Goal: Information Seeking & Learning: Compare options

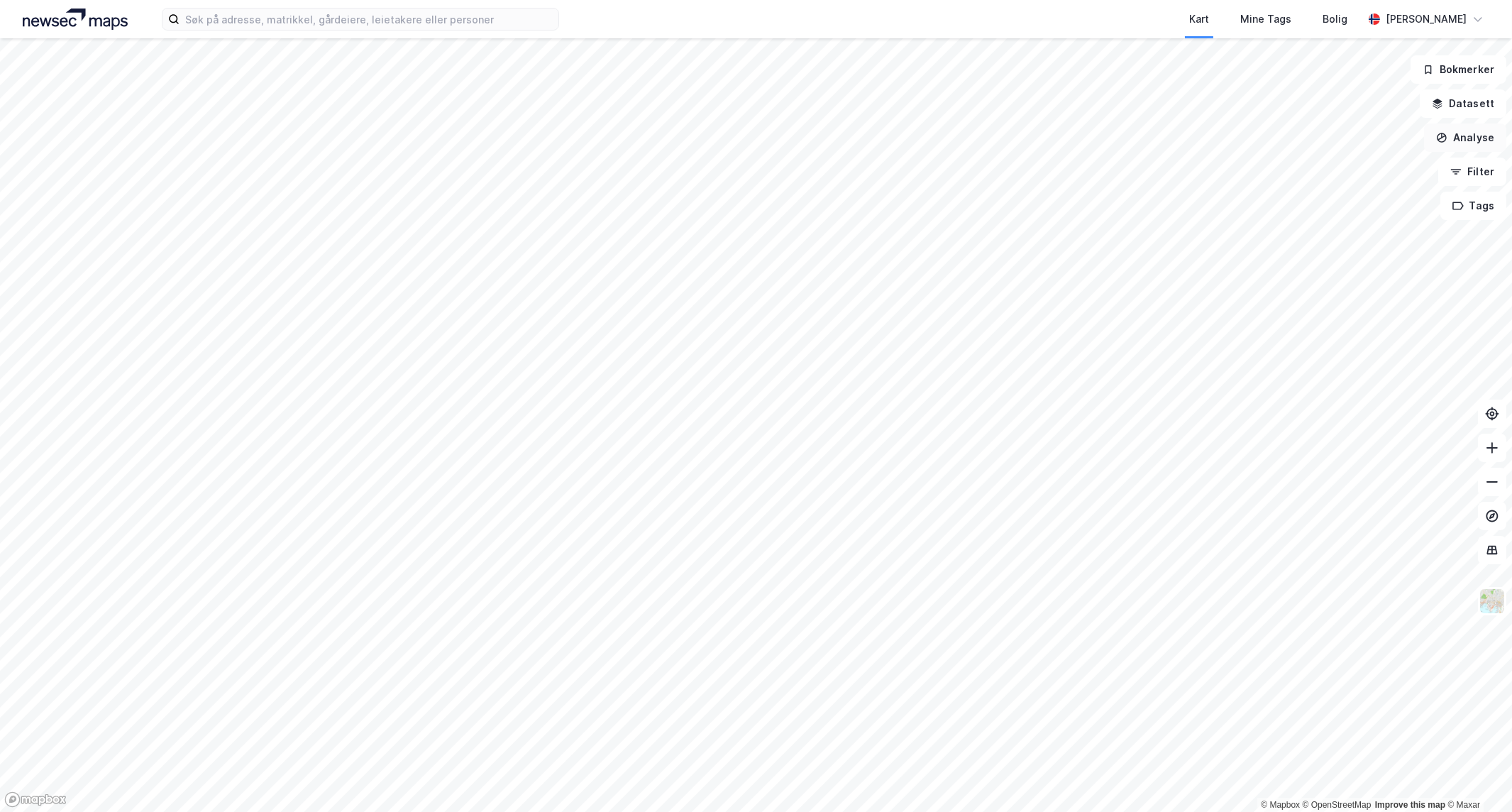
click at [1495, 136] on button "Analyse" at bounding box center [1465, 138] width 83 height 29
click at [1364, 175] on div "Tegn område" at bounding box center [1333, 167] width 164 height 24
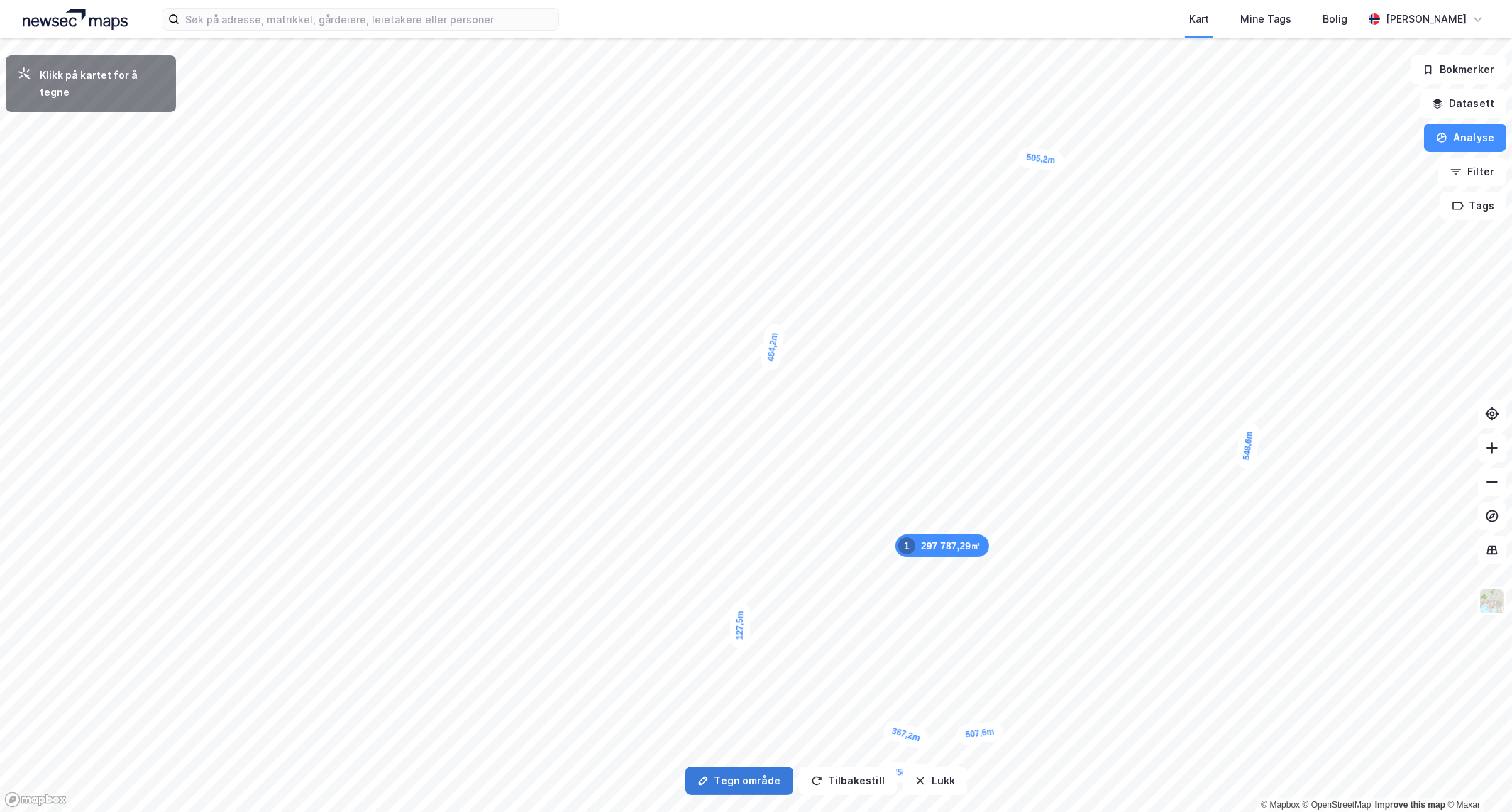
click at [743, 783] on button "Tegn område" at bounding box center [739, 781] width 107 height 29
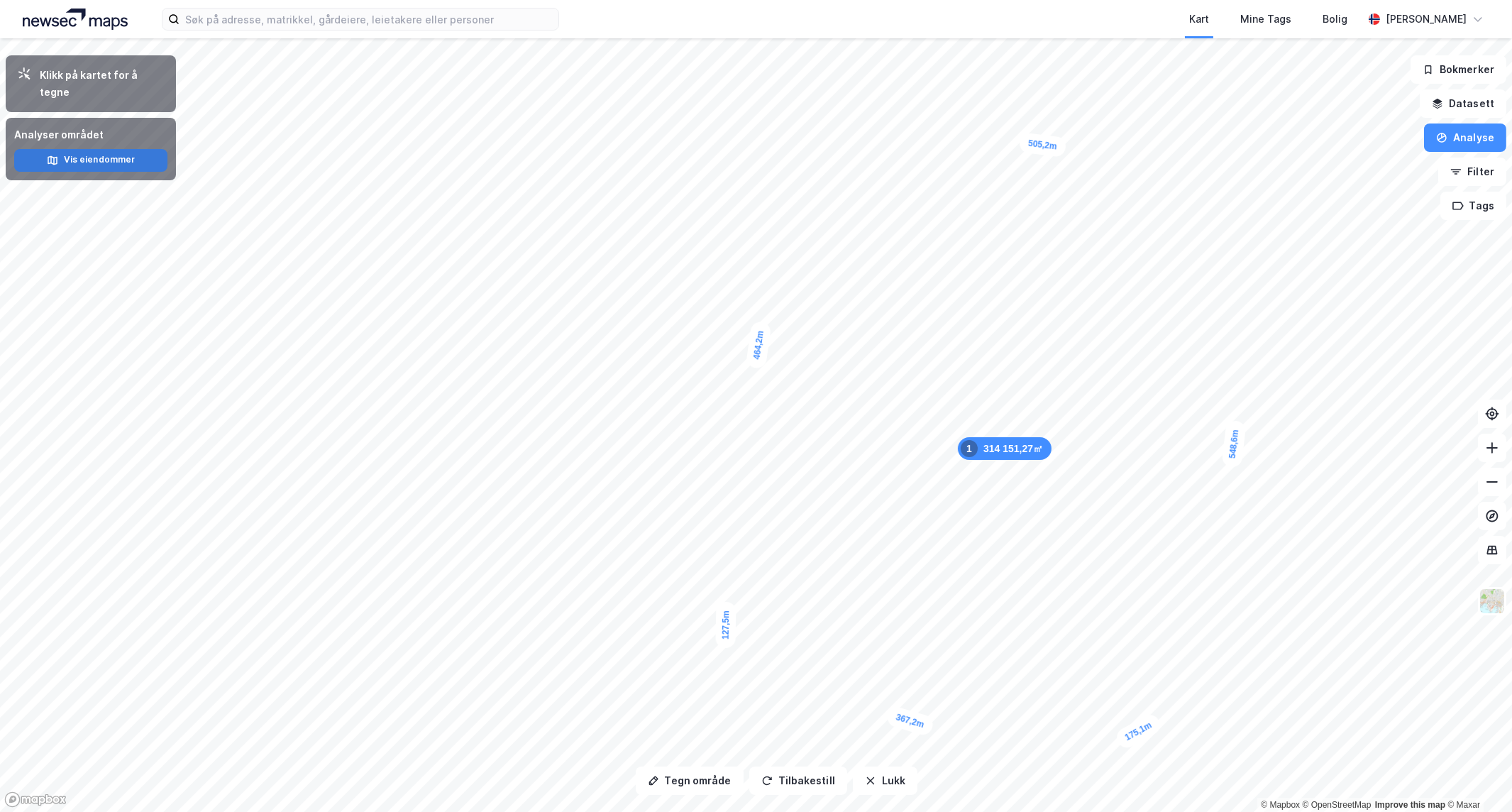
click at [88, 149] on button "Vis eiendommer" at bounding box center [90, 161] width 153 height 23
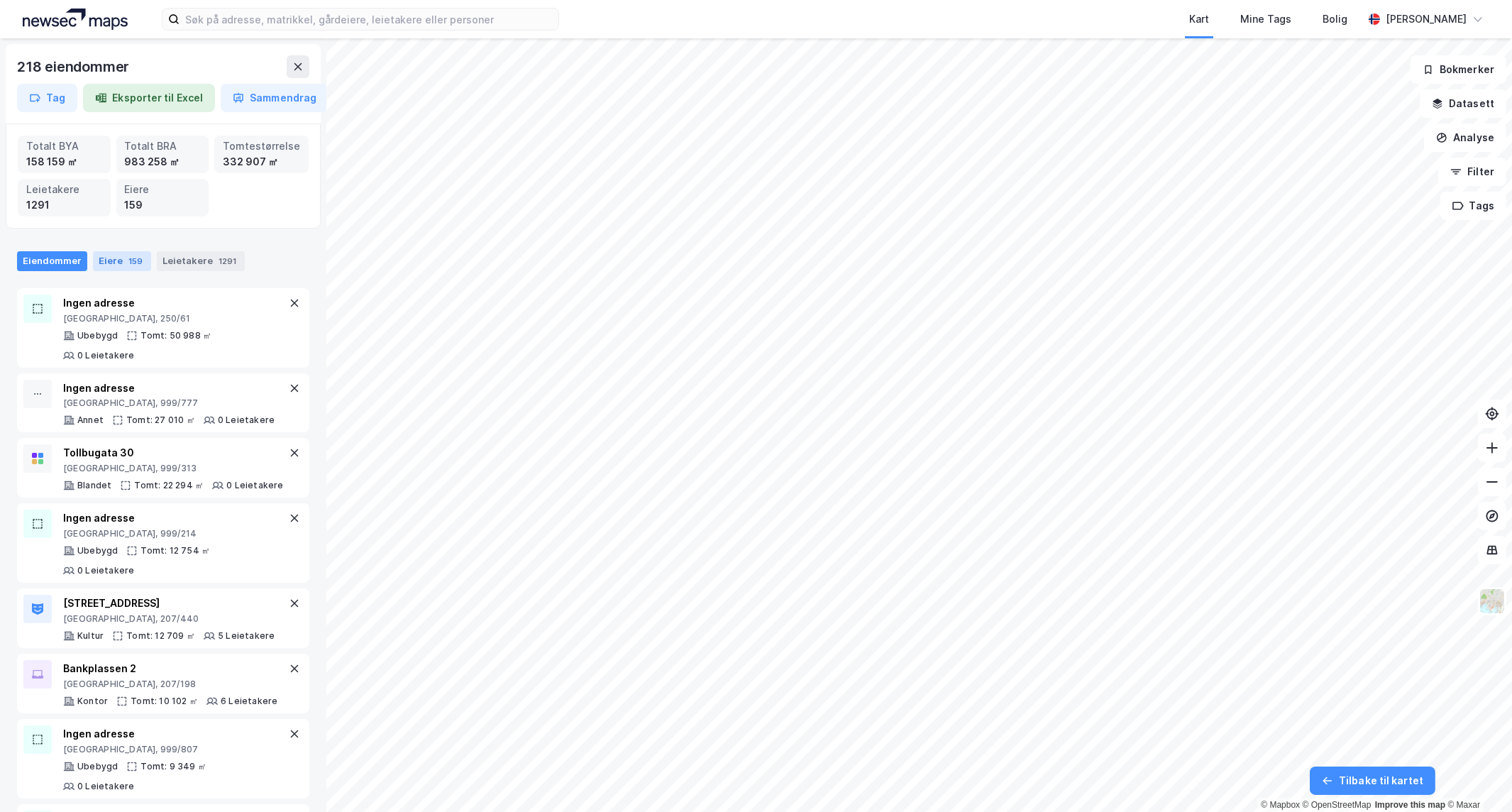
click at [102, 258] on div "Eiere 159" at bounding box center [122, 261] width 58 height 20
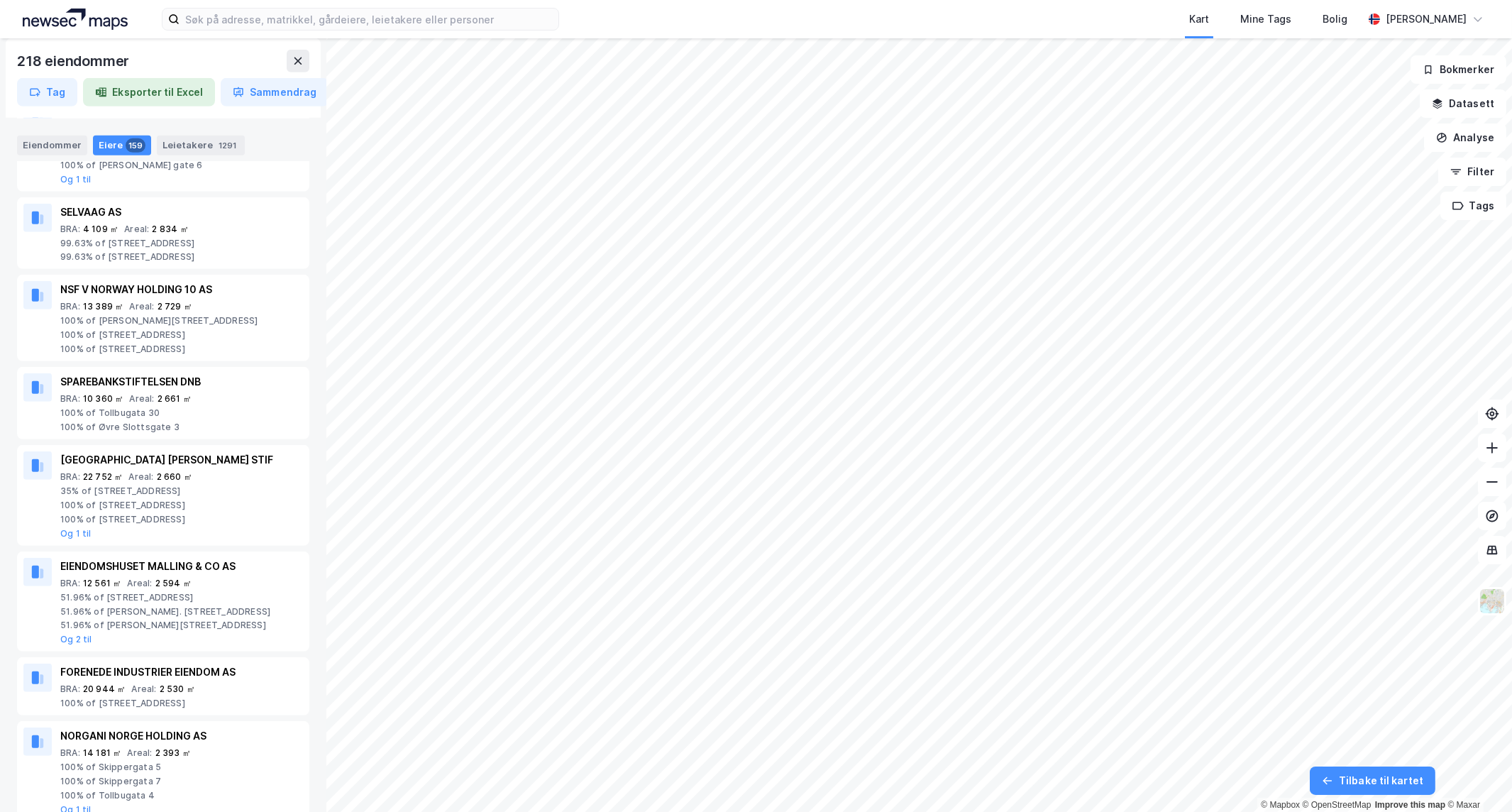
scroll to position [1813, 0]
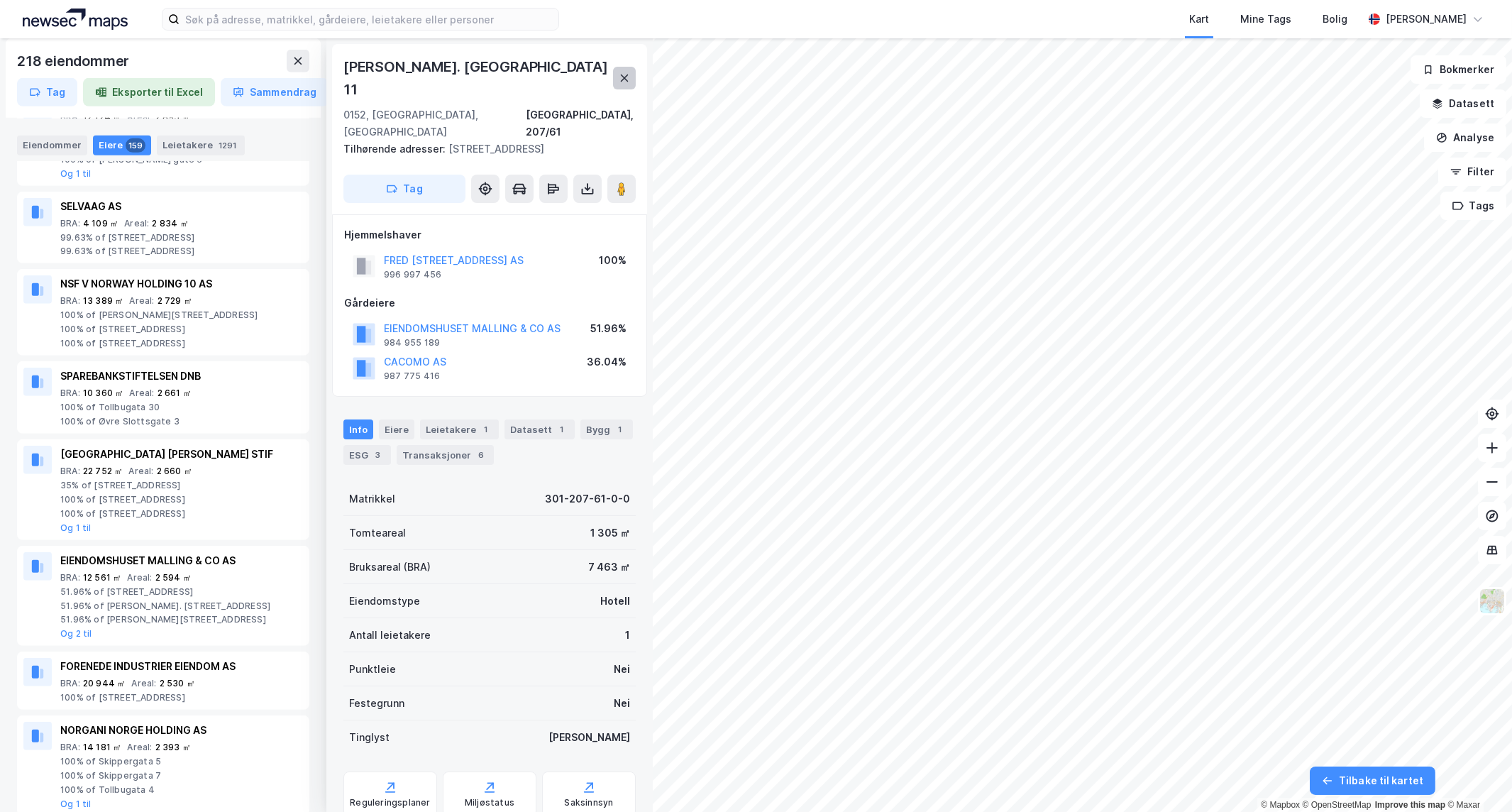
click at [626, 72] on icon at bounding box center [625, 78] width 11 height 11
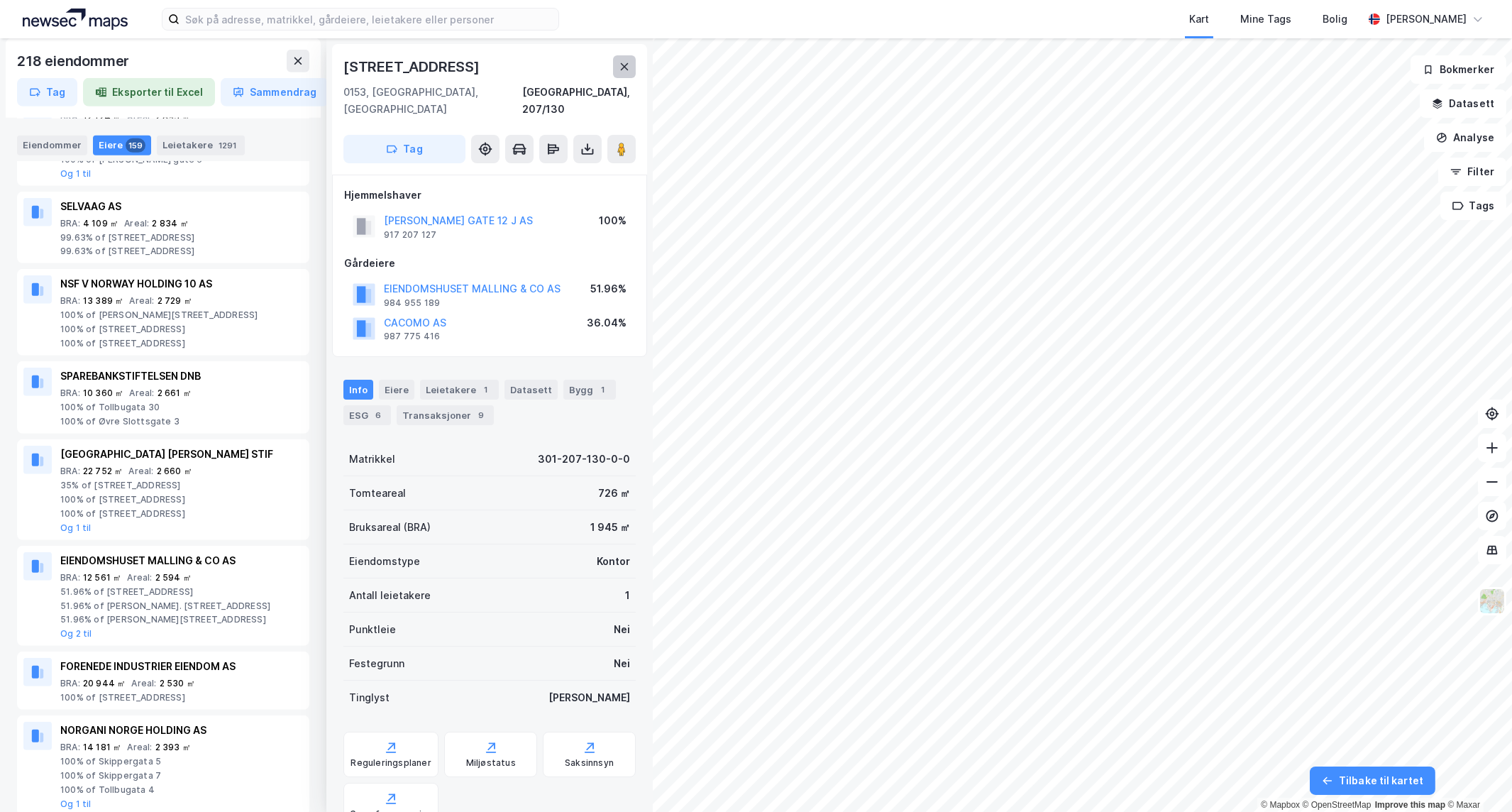
click at [625, 74] on button at bounding box center [625, 67] width 23 height 23
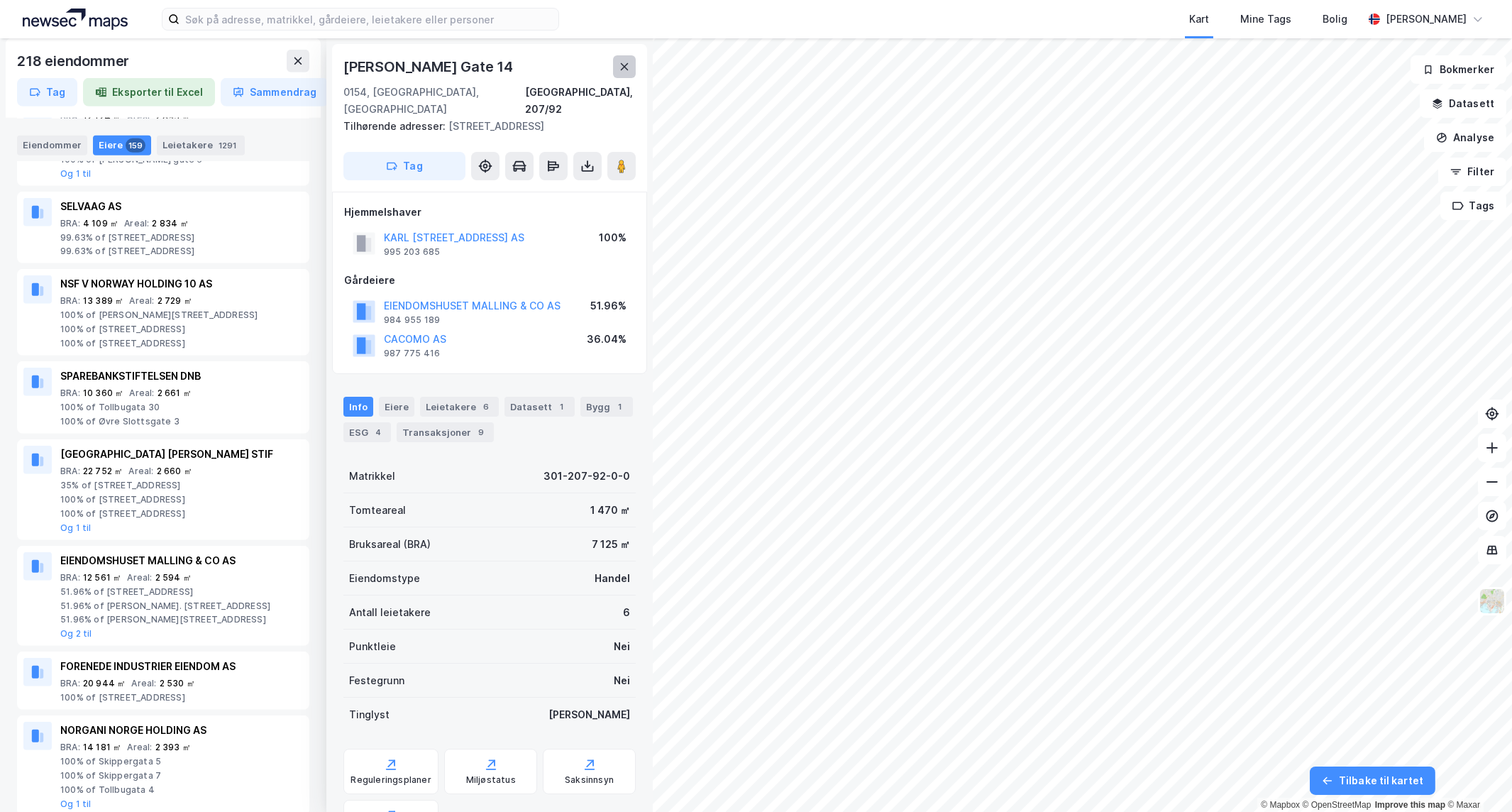
click at [623, 69] on icon at bounding box center [625, 67] width 11 height 11
